Goal: Information Seeking & Learning: Compare options

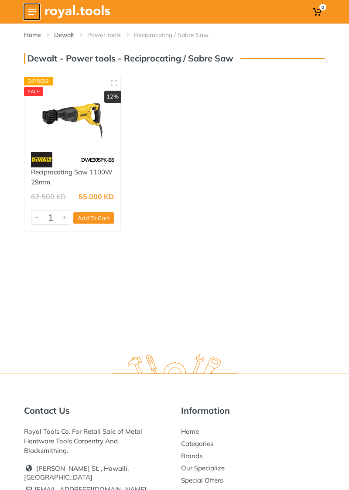
click at [33, 11] on icon at bounding box center [32, 12] width 8 height 6
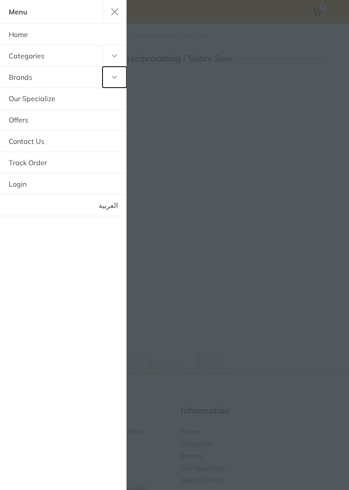
click at [103, 76] on button "button" at bounding box center [115, 77] width 24 height 21
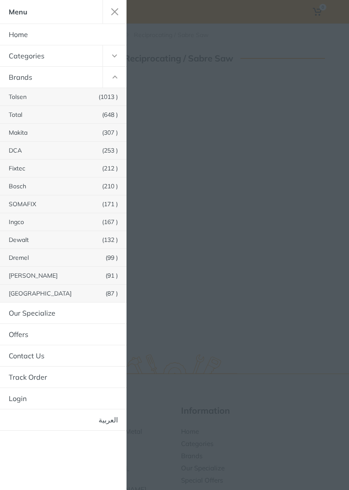
click at [80, 237] on link "Dewalt (132 )" at bounding box center [63, 239] width 126 height 17
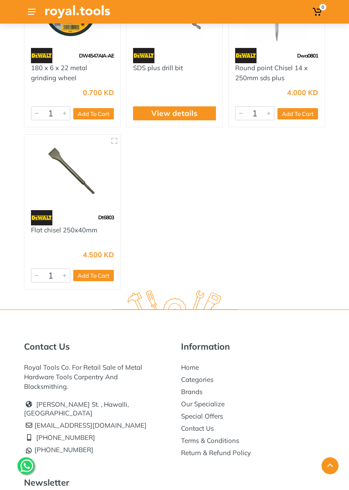
scroll to position [7369, 0]
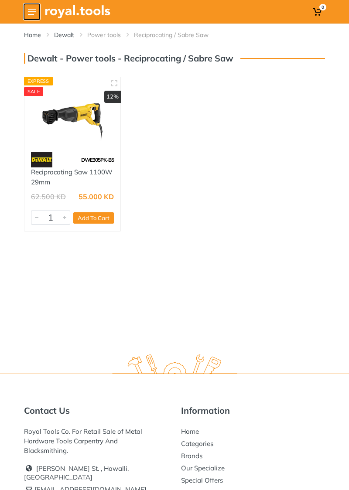
click at [34, 10] on icon at bounding box center [32, 12] width 8 height 6
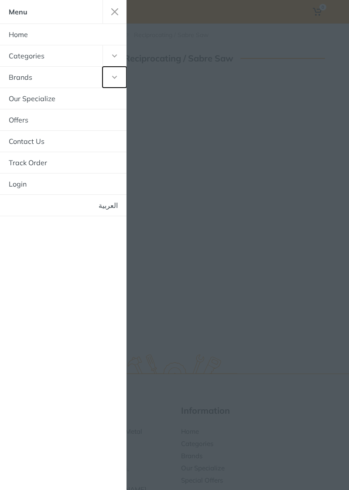
click at [117, 76] on button "button" at bounding box center [115, 77] width 24 height 21
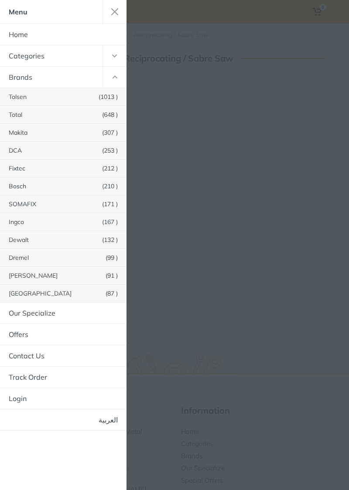
click at [59, 130] on link "Makita (307 )" at bounding box center [63, 132] width 126 height 17
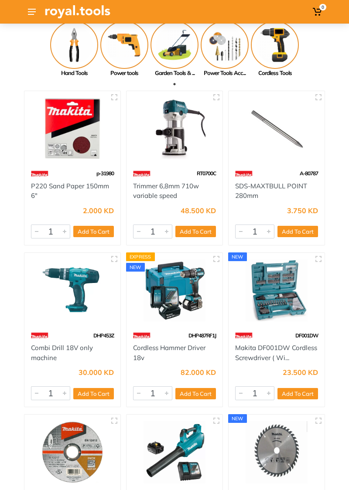
scroll to position [56, 0]
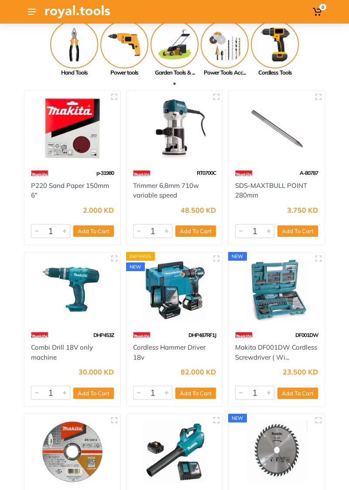
click at [291, 313] on img at bounding box center [276, 290] width 83 height 62
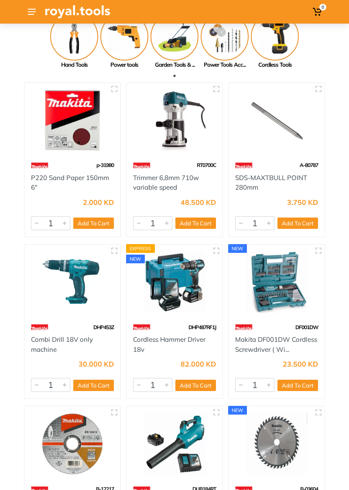
scroll to position [92, 0]
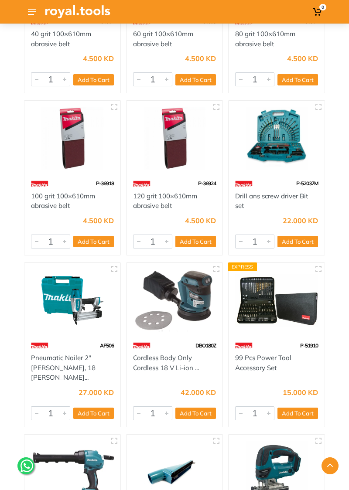
scroll to position [4432, 0]
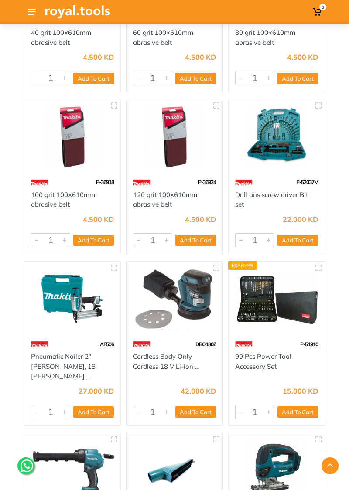
click at [281, 316] on img at bounding box center [276, 299] width 83 height 62
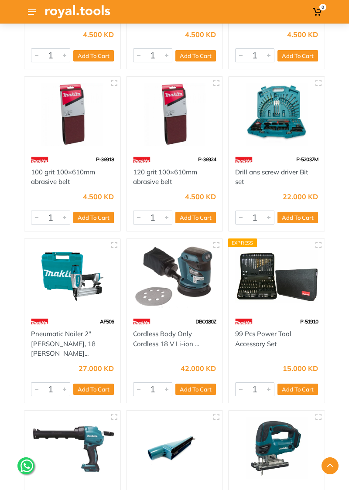
scroll to position [4468, 0]
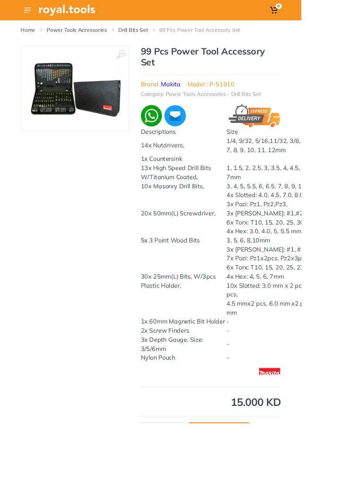
click at [60, 114] on img at bounding box center [87, 103] width 107 height 68
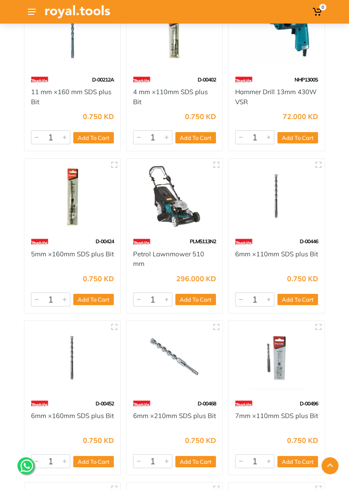
scroll to position [8623, 0]
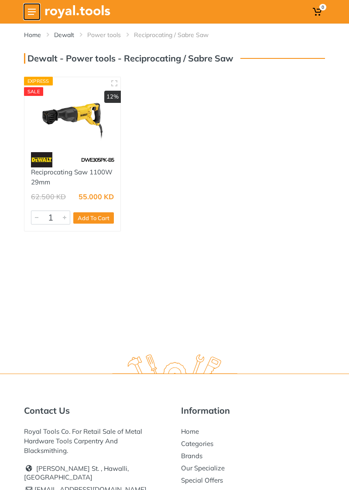
click at [35, 14] on icon at bounding box center [32, 12] width 8 height 6
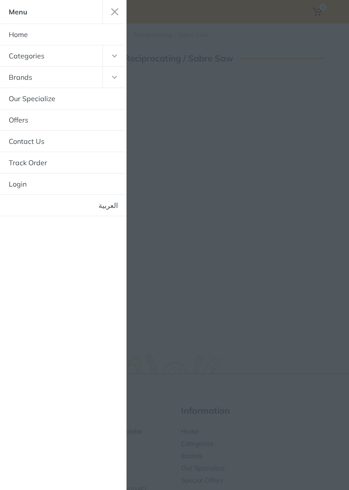
click at [106, 75] on button "button" at bounding box center [115, 77] width 24 height 21
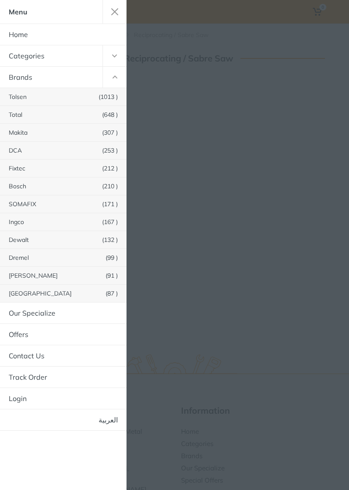
click at [48, 219] on link "Ingco (167 )" at bounding box center [63, 221] width 126 height 17
